Goal: Find specific page/section: Find specific page/section

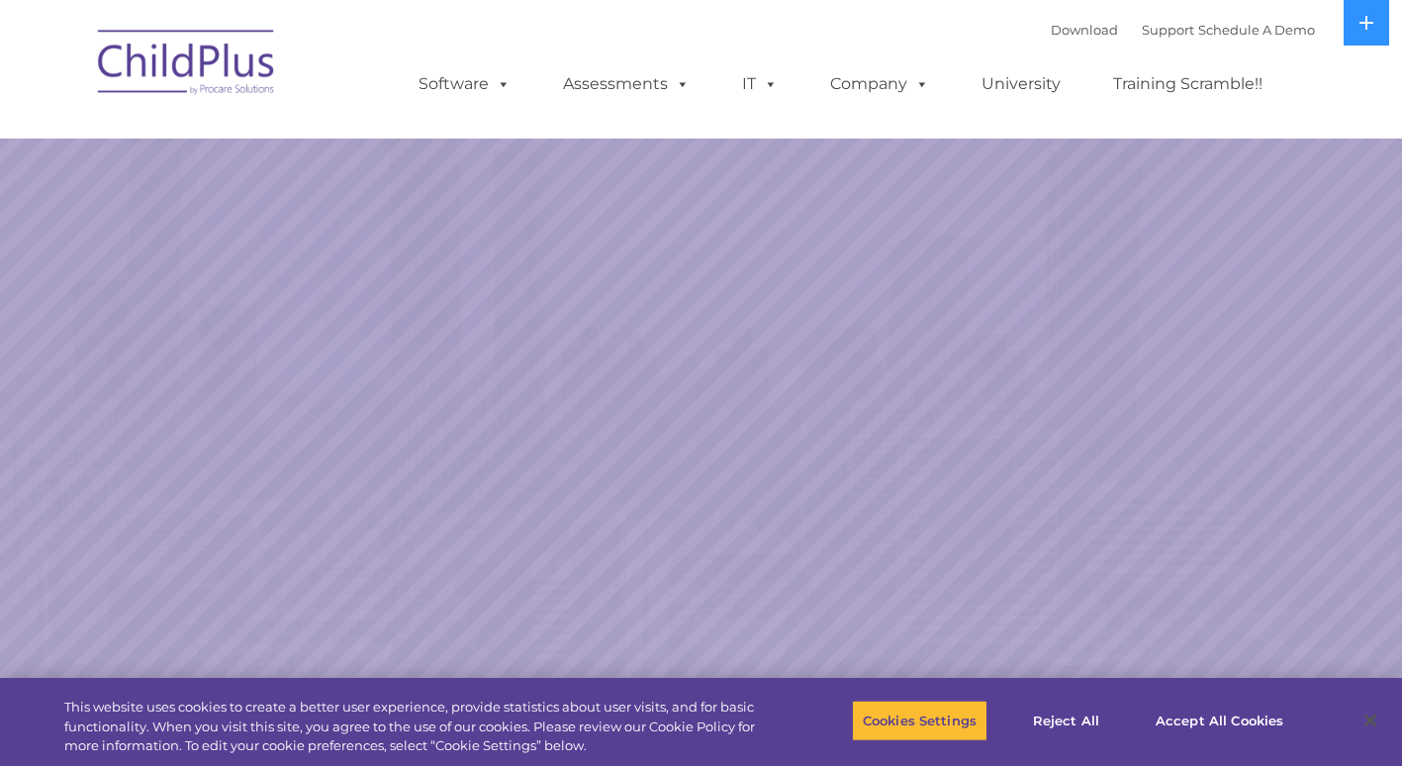
select select "MEDIUM"
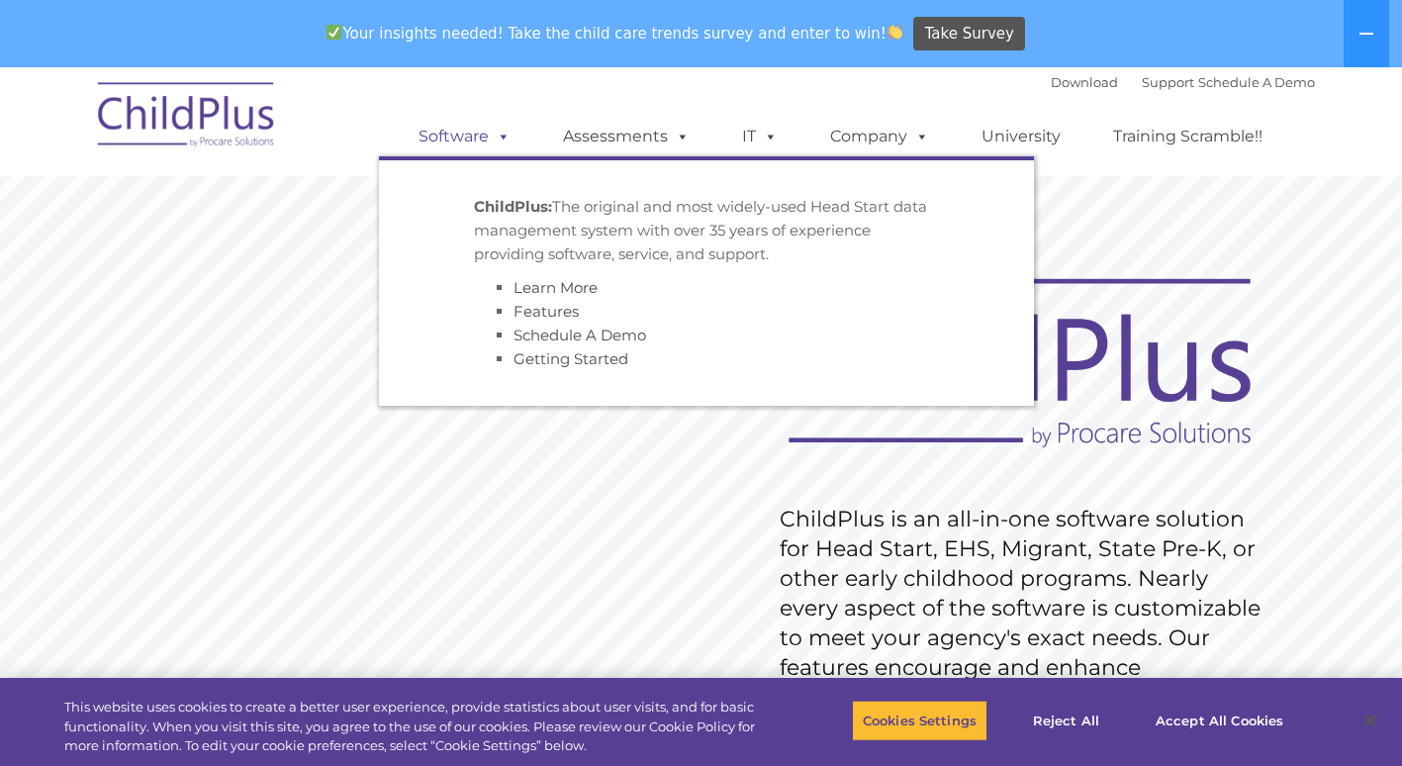
click at [468, 125] on link "Software" at bounding box center [465, 137] width 132 height 40
